Goal: Obtain resource: Obtain resource

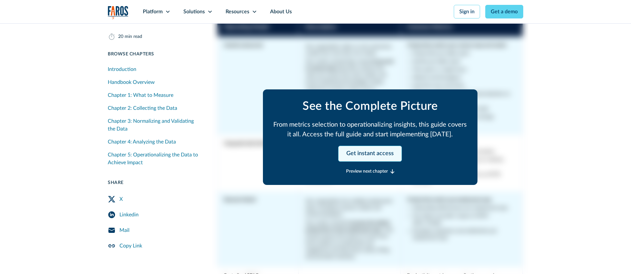
click at [367, 156] on link "Get instant access" at bounding box center [370, 154] width 64 height 16
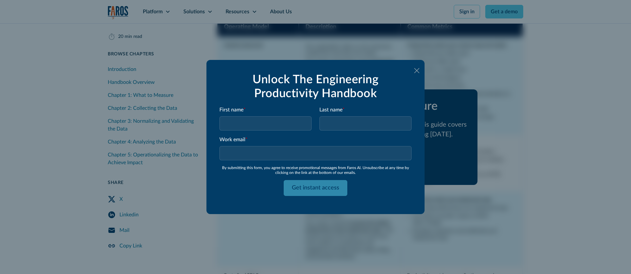
click at [279, 128] on input "First name *" at bounding box center [265, 123] width 92 height 14
type input "[PERSON_NAME]"
type input "Testing"
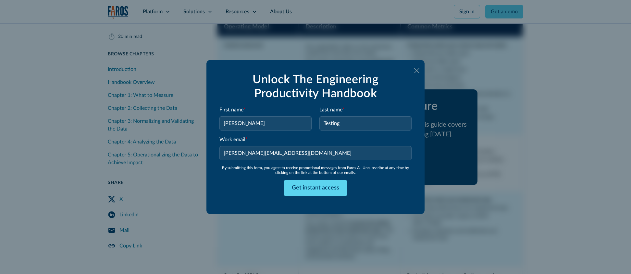
type input "[PERSON_NAME][EMAIL_ADDRESS][DOMAIN_NAME]"
click at [240, 178] on form "Unlock The Engineering Productivity Handbook First name * [PERSON_NAME] Last na…" at bounding box center [315, 137] width 192 height 128
click at [254, 188] on div "Get instant access" at bounding box center [315, 188] width 192 height 16
click at [305, 191] on input "Get instant access" at bounding box center [316, 188] width 64 height 16
type input "Please wait..."
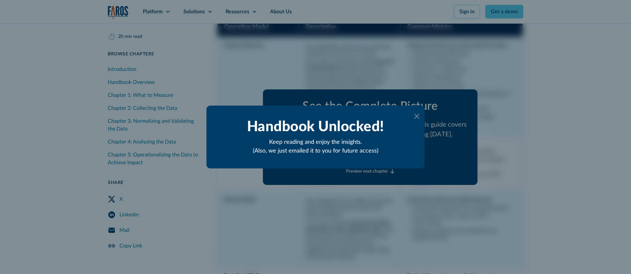
click at [418, 117] on icon at bounding box center [416, 116] width 5 height 5
